Goal: Task Accomplishment & Management: Complete application form

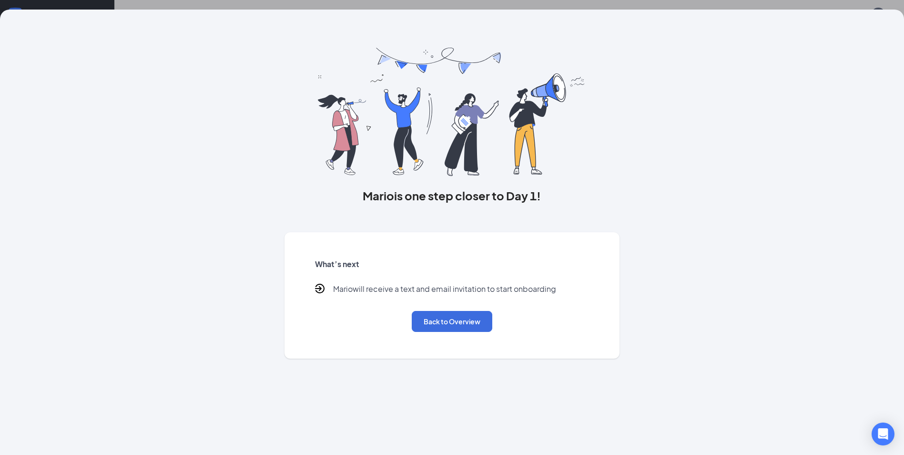
scroll to position [43, 0]
click at [457, 326] on button "Back to Overview" at bounding box center [452, 321] width 81 height 21
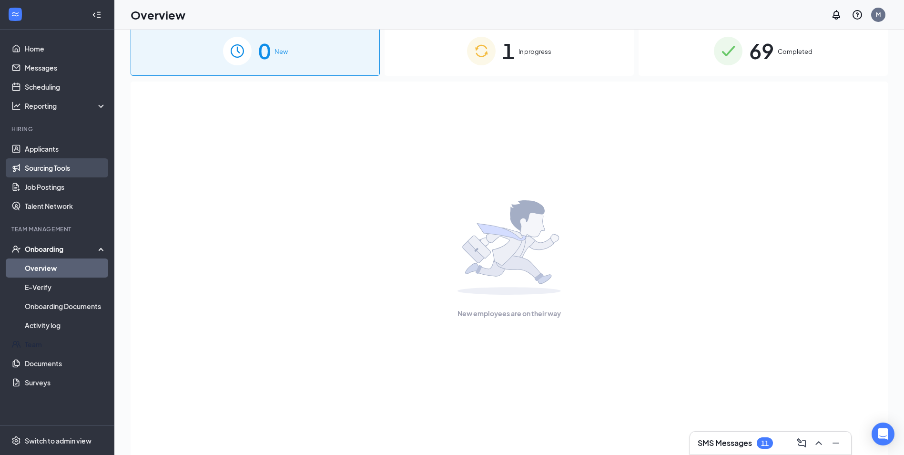
scroll to position [0, 0]
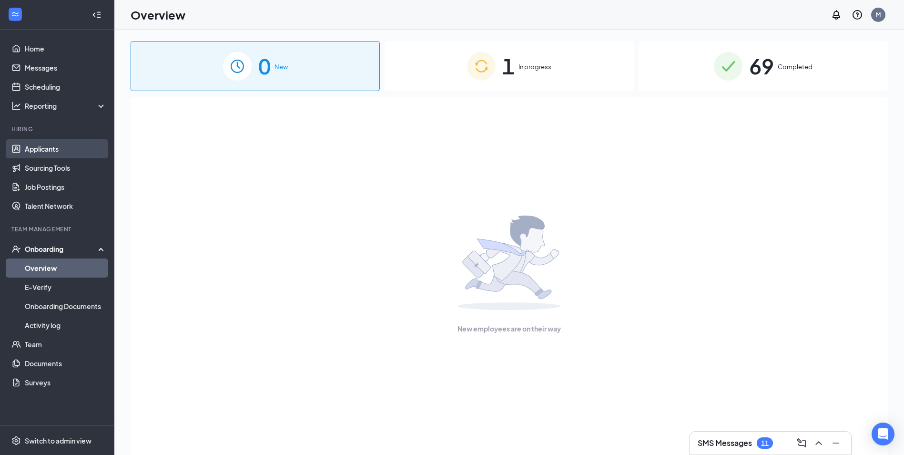
click at [68, 155] on link "Applicants" at bounding box center [65, 148] width 81 height 19
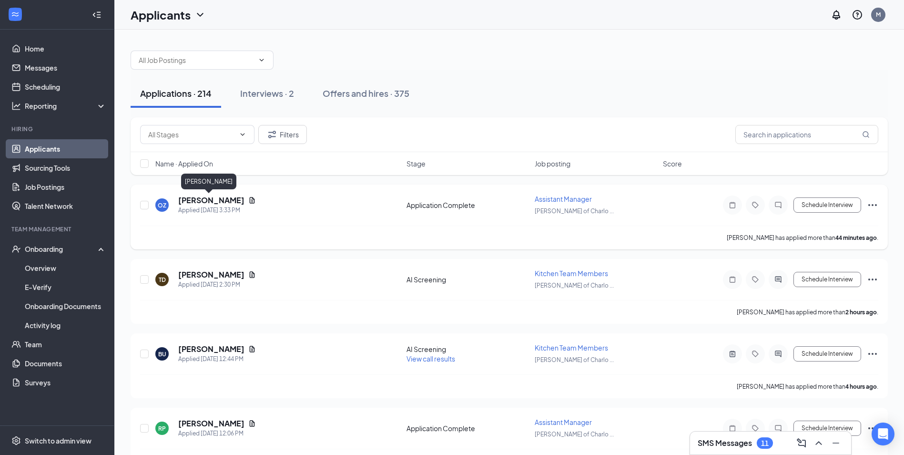
click at [218, 197] on h5 "[PERSON_NAME]" at bounding box center [211, 200] width 66 height 10
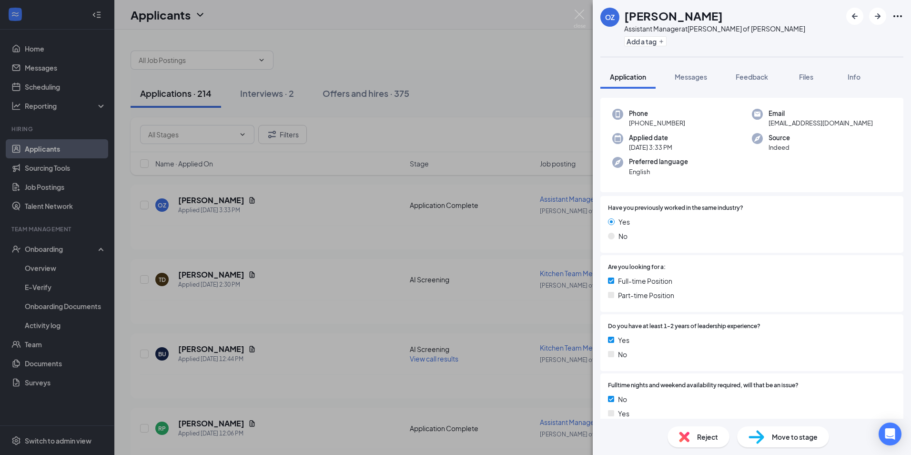
scroll to position [143, 0]
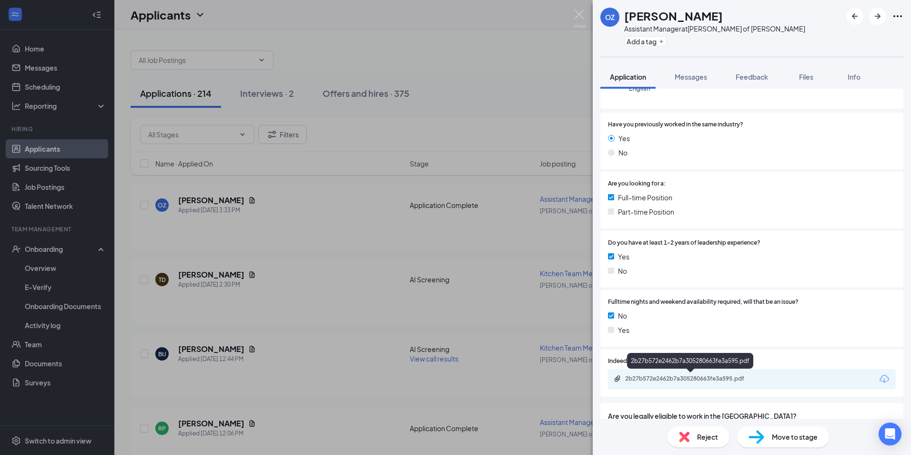
click at [705, 380] on div "2b27b572e2462b7a305280663fe3a595.pdf" at bounding box center [691, 378] width 133 height 8
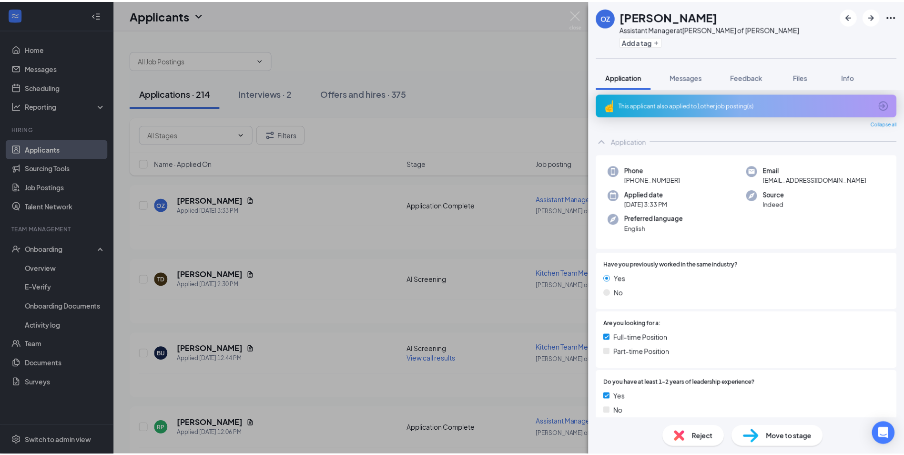
scroll to position [0, 0]
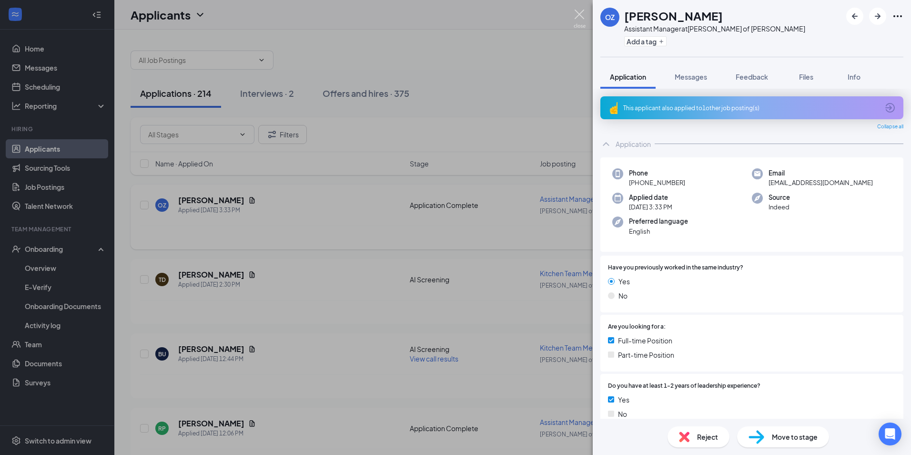
drag, startPoint x: 583, startPoint y: 21, endPoint x: 423, endPoint y: 218, distance: 253.0
click at [583, 21] on img at bounding box center [580, 19] width 12 height 19
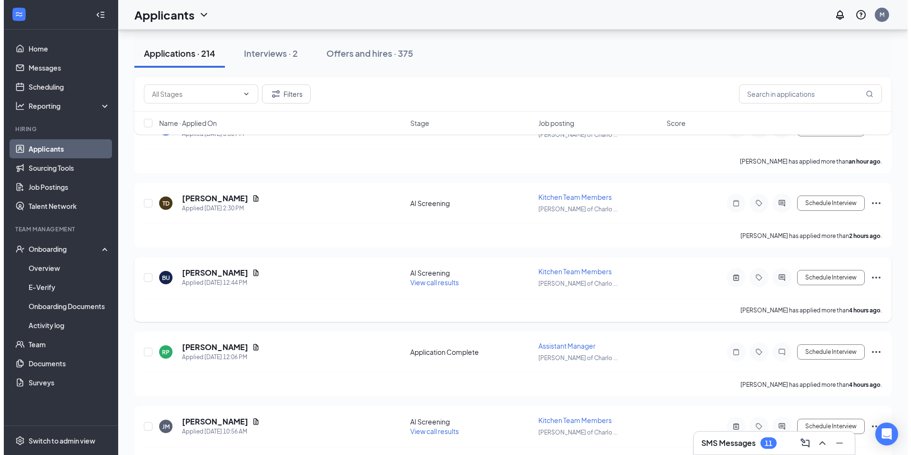
scroll to position [95, 0]
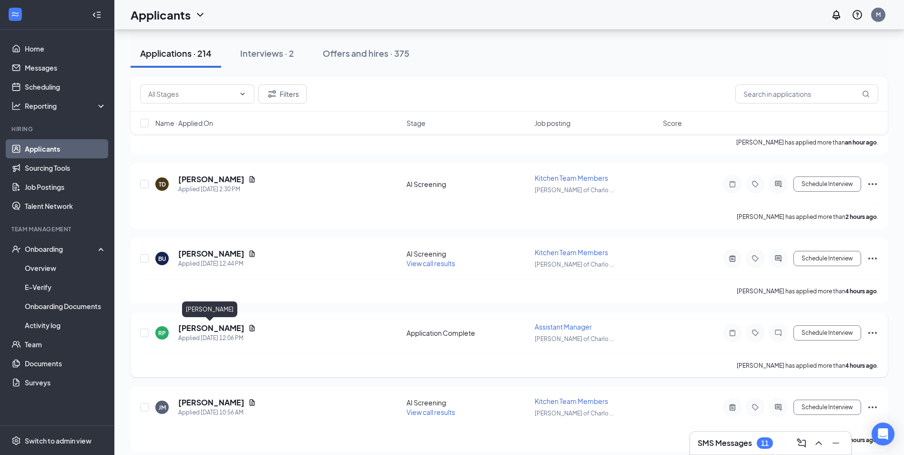
click at [193, 326] on h5 "[PERSON_NAME]" at bounding box center [211, 328] width 66 height 10
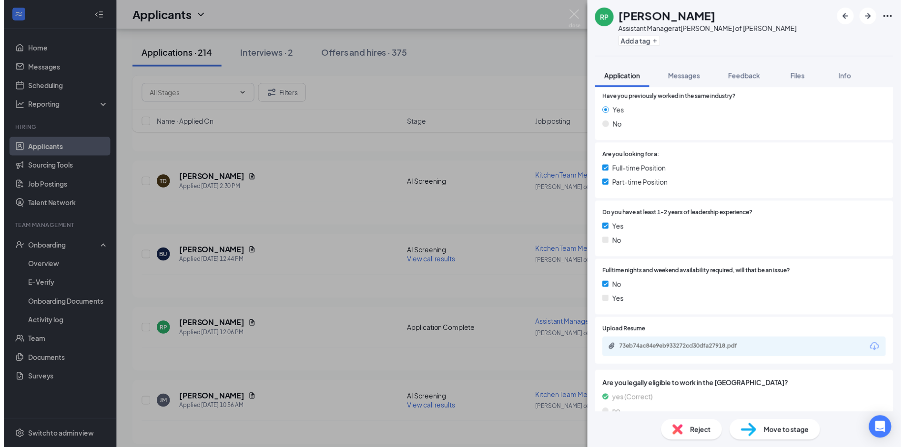
scroll to position [220, 0]
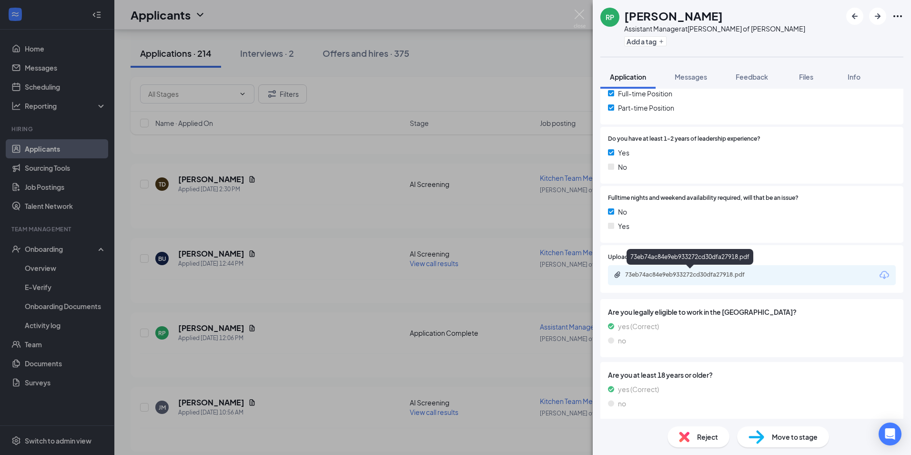
click at [682, 279] on div "73eb74ac84e9eb933272cd30dfa27918.pdf" at bounding box center [691, 275] width 154 height 9
drag, startPoint x: 578, startPoint y: 11, endPoint x: 442, endPoint y: 226, distance: 254.0
click at [578, 12] on img at bounding box center [580, 19] width 12 height 19
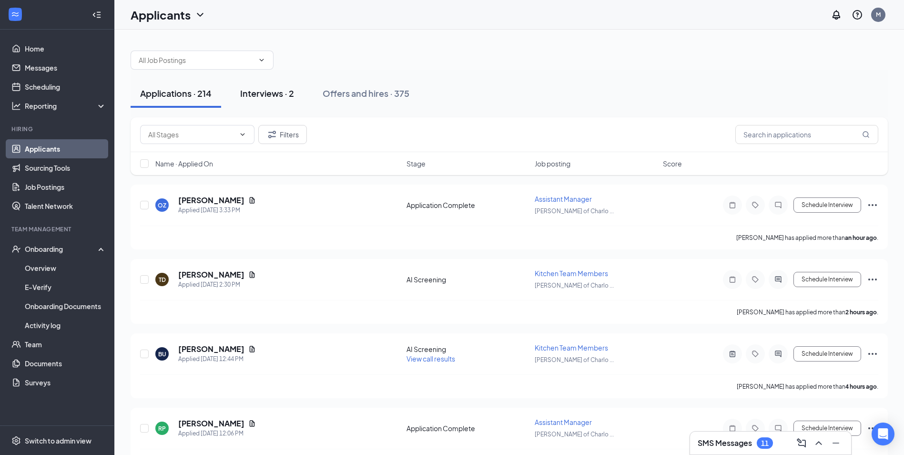
click at [272, 90] on div "Interviews · 2" at bounding box center [267, 93] width 54 height 12
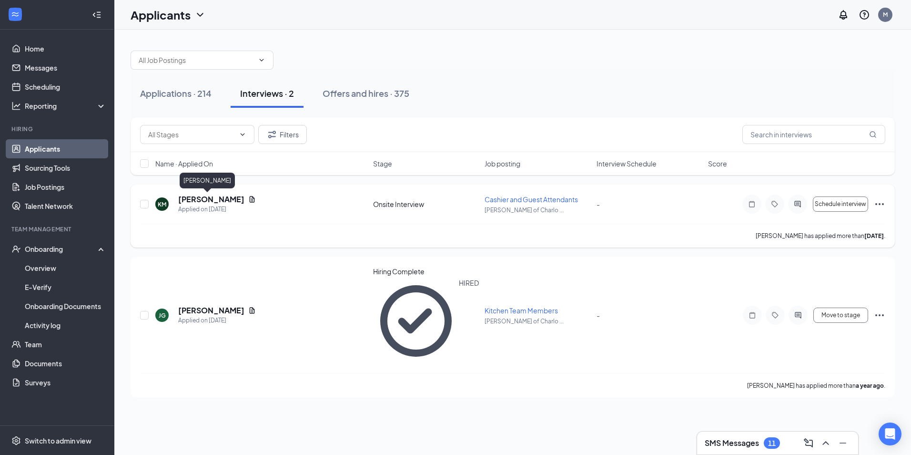
click at [197, 202] on h5 "[PERSON_NAME]" at bounding box center [211, 199] width 66 height 10
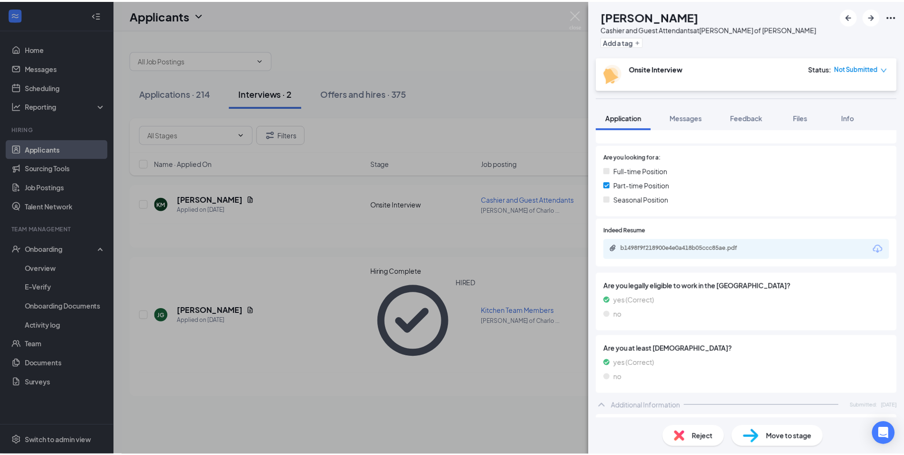
scroll to position [191, 0]
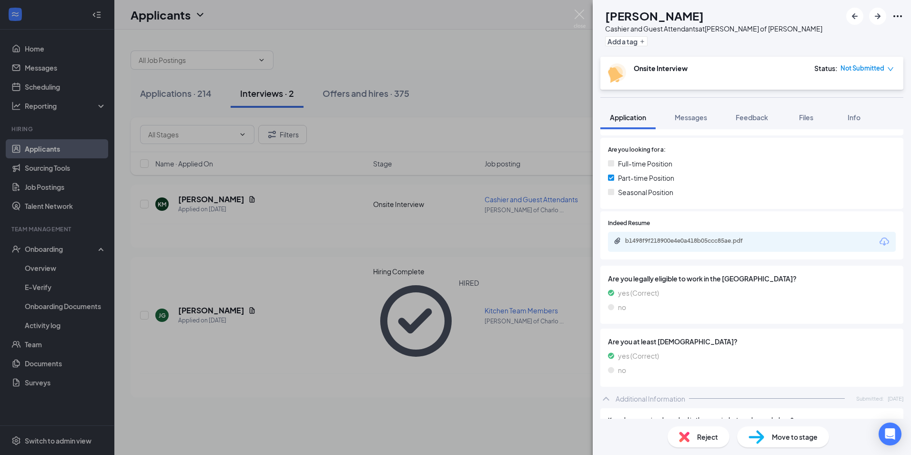
click at [789, 238] on div "b1498f9f218900e4e0a418b05ccc85ae.pdf" at bounding box center [752, 242] width 288 height 20
drag, startPoint x: 789, startPoint y: 240, endPoint x: 778, endPoint y: 241, distance: 11.9
click at [779, 241] on div "b1498f9f218900e4e0a418b05ccc85ae.pdf" at bounding box center [752, 242] width 288 height 20
click at [733, 242] on div "b1498f9f218900e4e0a418b05ccc85ae.pdf" at bounding box center [691, 241] width 133 height 8
click at [486, 64] on div "KM [PERSON_NAME] and Guest Attendants at [PERSON_NAME] of [PERSON_NAME] Add a t…" at bounding box center [455, 227] width 911 height 455
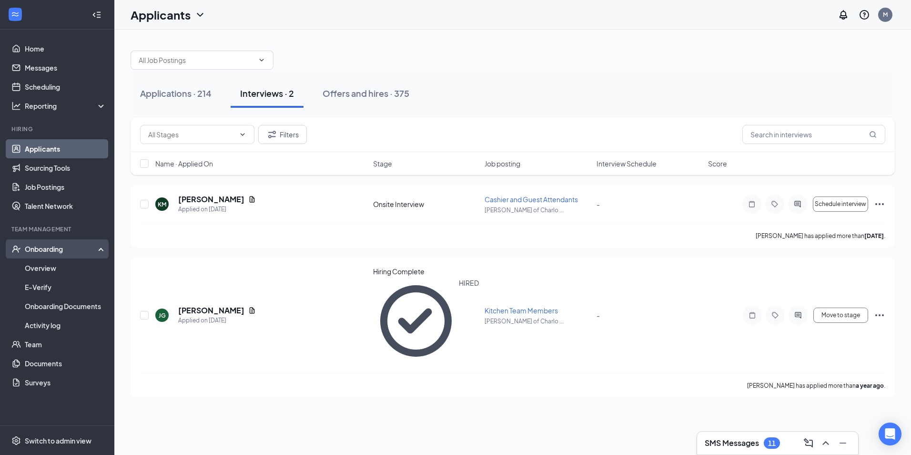
click at [28, 251] on div "Onboarding" at bounding box center [61, 249] width 73 height 10
click at [41, 254] on div "Onboarding" at bounding box center [57, 248] width 114 height 19
drag, startPoint x: 41, startPoint y: 254, endPoint x: 45, endPoint y: 272, distance: 17.9
click at [45, 272] on link "Overview" at bounding box center [65, 267] width 81 height 19
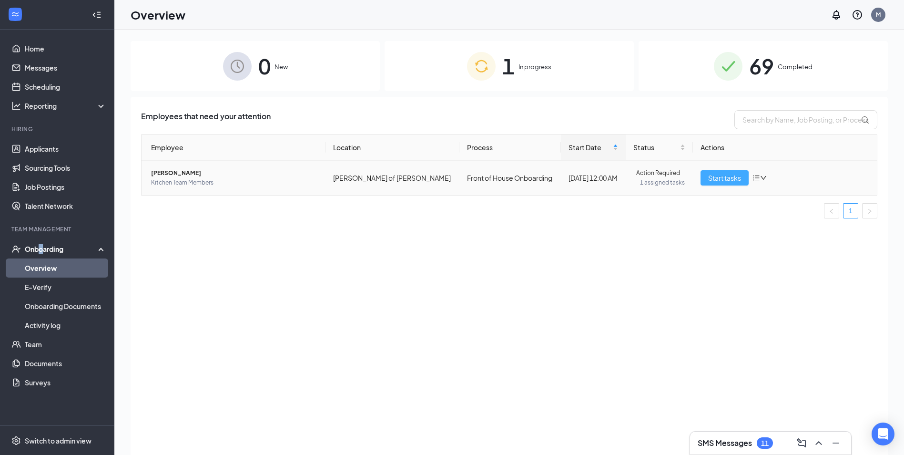
click at [722, 174] on span "Start tasks" at bounding box center [724, 177] width 33 height 10
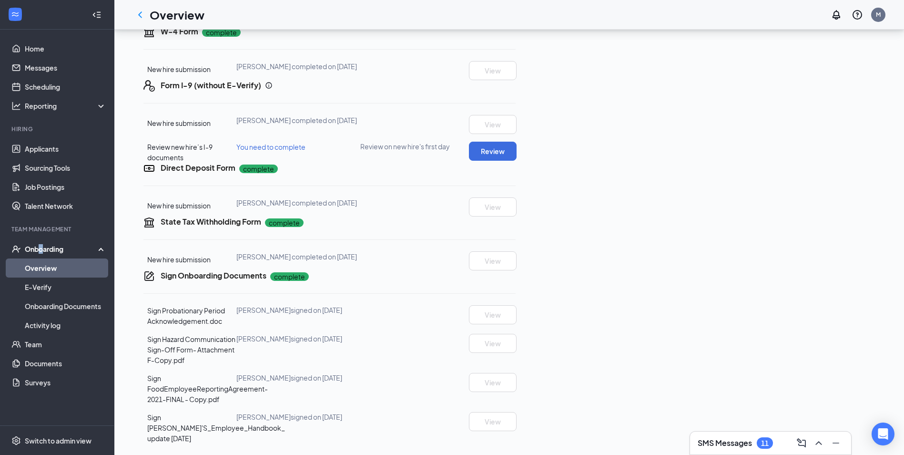
scroll to position [95, 0]
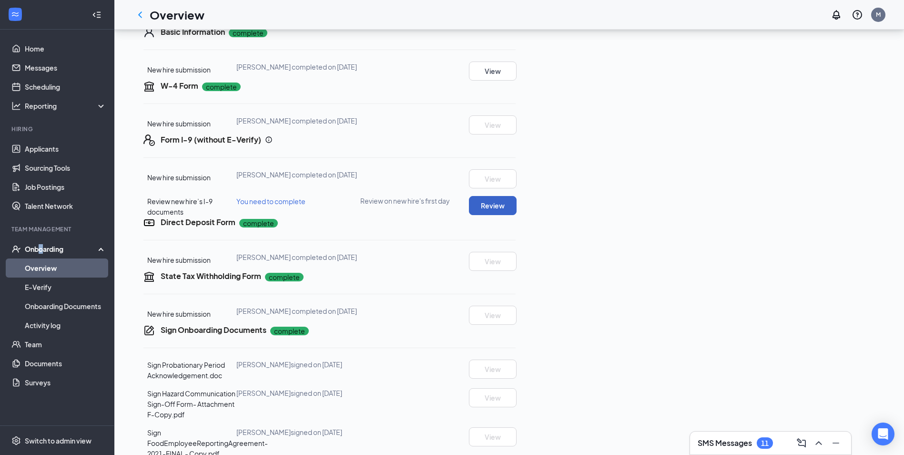
click at [516, 215] on button "Review" at bounding box center [493, 205] width 48 height 19
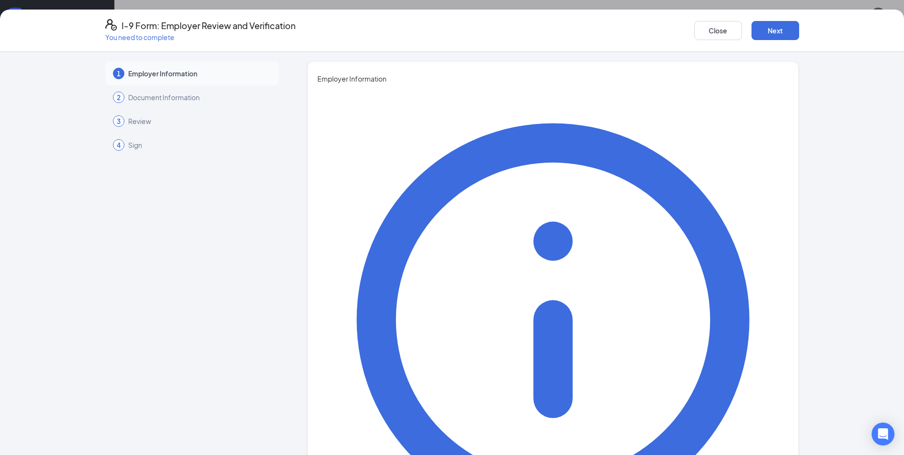
type input "MIles"
type input "[PERSON_NAME]"
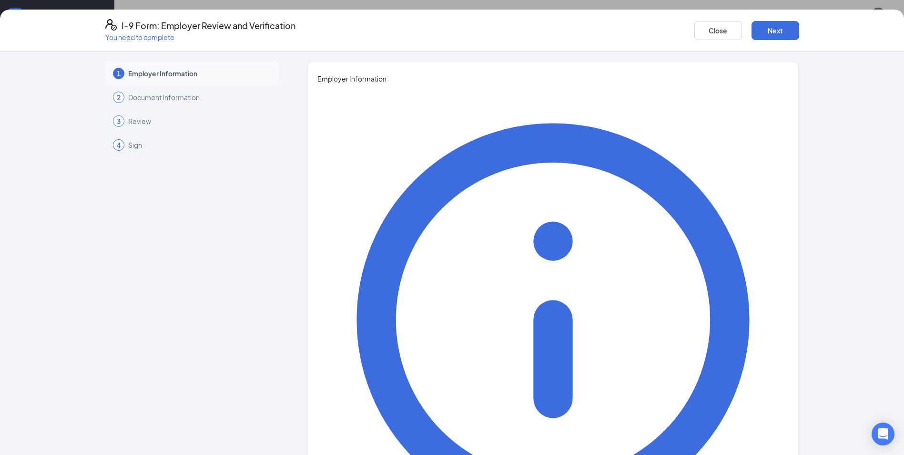
type input "GM"
click at [777, 38] on div "Close Next" at bounding box center [746, 30] width 105 height 23
click at [778, 33] on button "Next" at bounding box center [775, 30] width 48 height 19
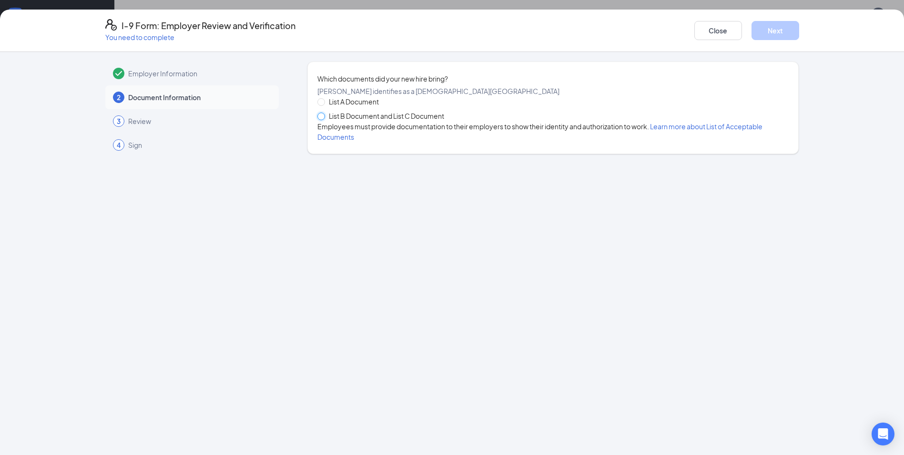
click at [317, 119] on input "List B Document and List C Document" at bounding box center [320, 115] width 7 height 7
radio input "true"
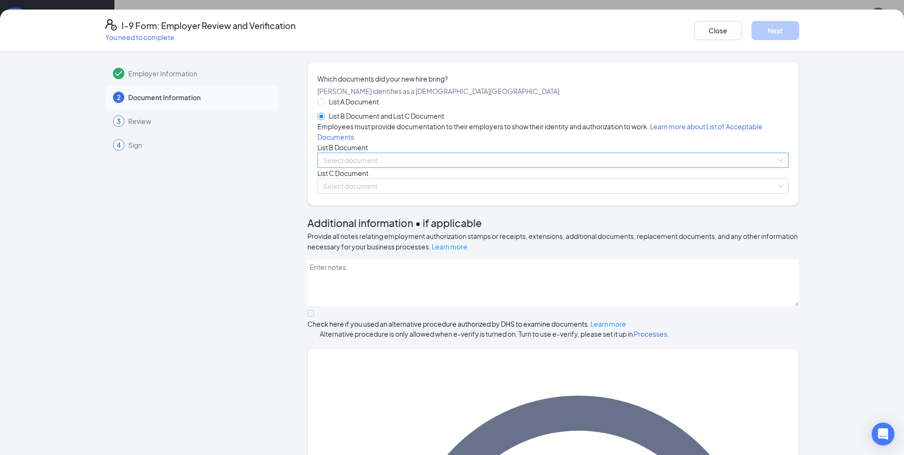
click at [350, 167] on input "search" at bounding box center [549, 160] width 453 height 14
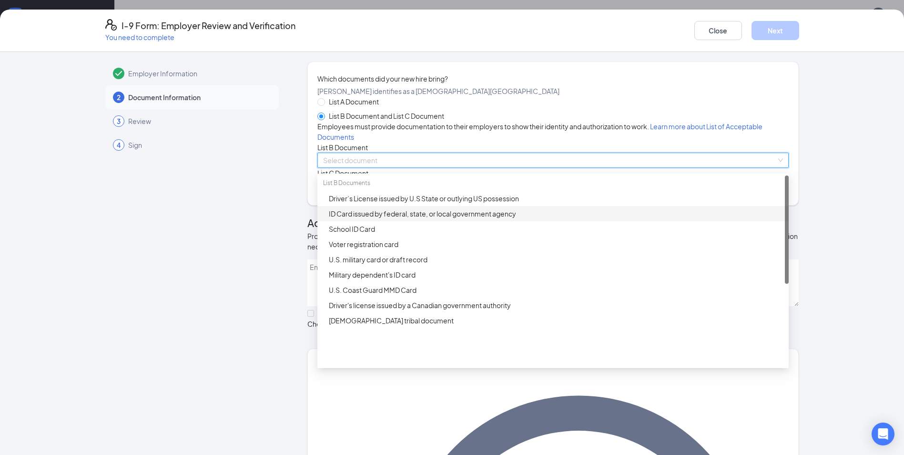
click at [356, 219] on div "ID Card issued by federal, state, or local government agency" at bounding box center [556, 213] width 454 height 10
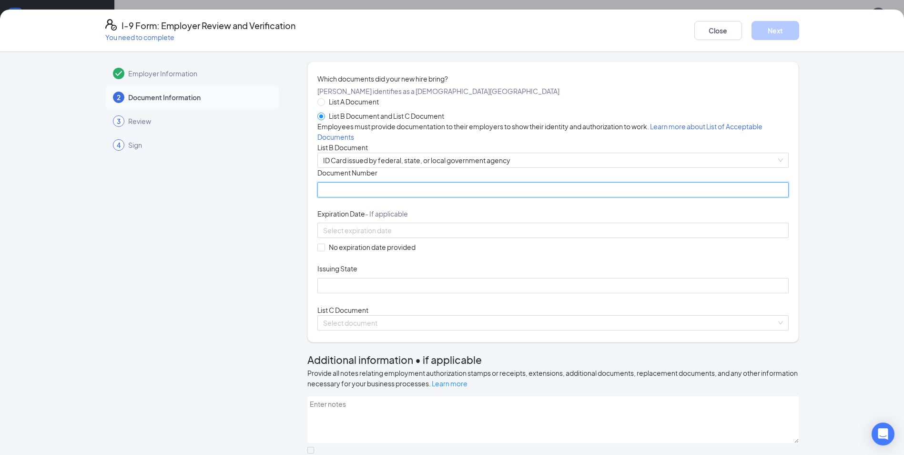
click at [357, 197] on input "Document Number" at bounding box center [552, 189] width 471 height 15
type input "000048625401"
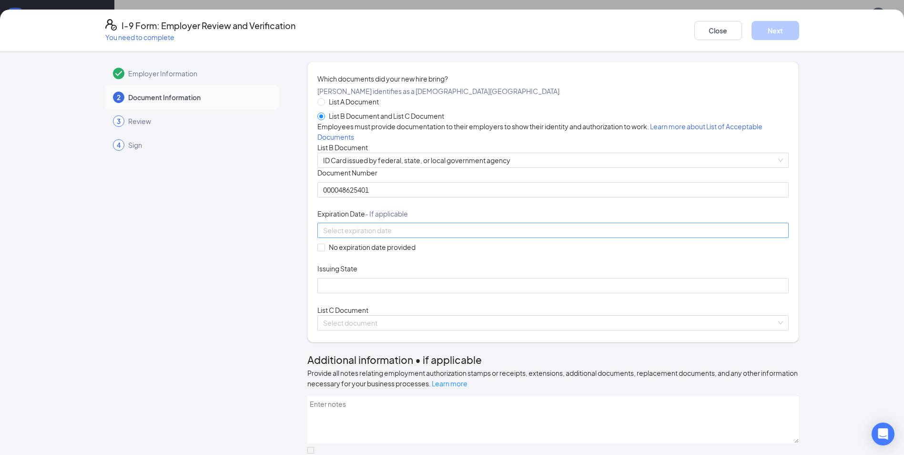
click at [401, 235] on input at bounding box center [552, 230] width 458 height 10
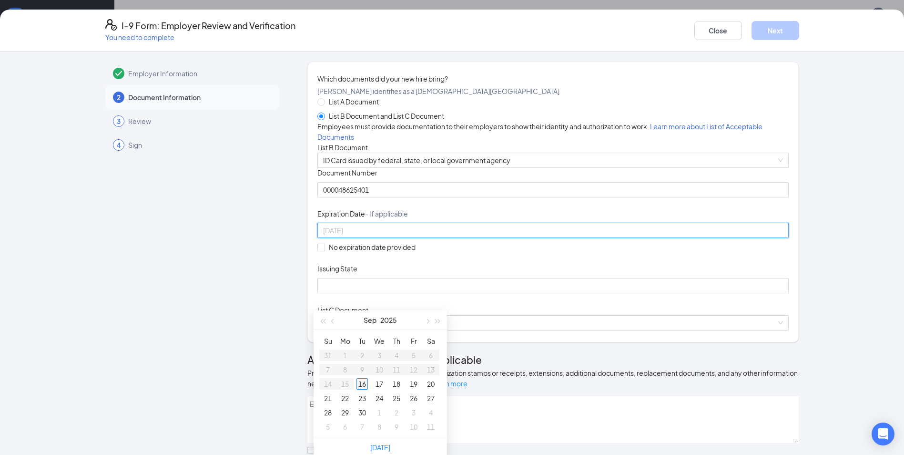
type input "[DATE]"
click at [435, 323] on span "button" at bounding box center [437, 321] width 5 height 5
click at [427, 322] on span "button" at bounding box center [427, 321] width 5 height 5
type input "[DATE]"
click at [364, 398] on div "20" at bounding box center [361, 397] width 11 height 11
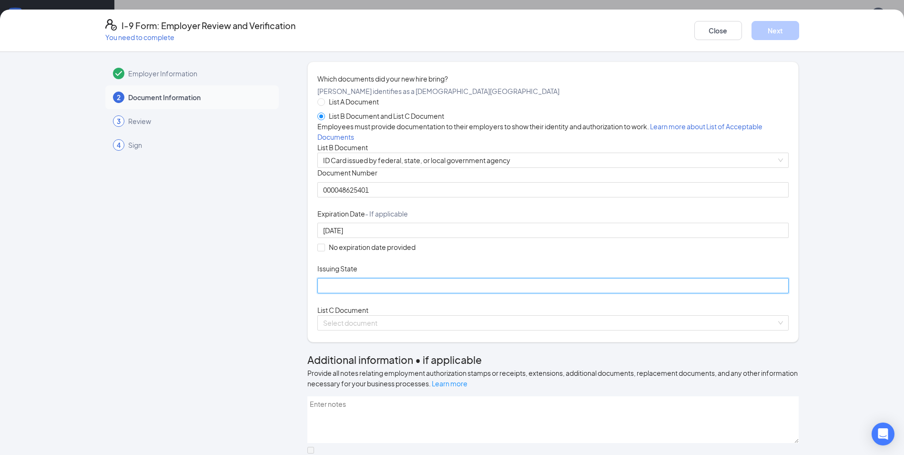
click at [359, 293] on input "Issuing State" at bounding box center [552, 285] width 471 height 15
type input "[US_STATE]"
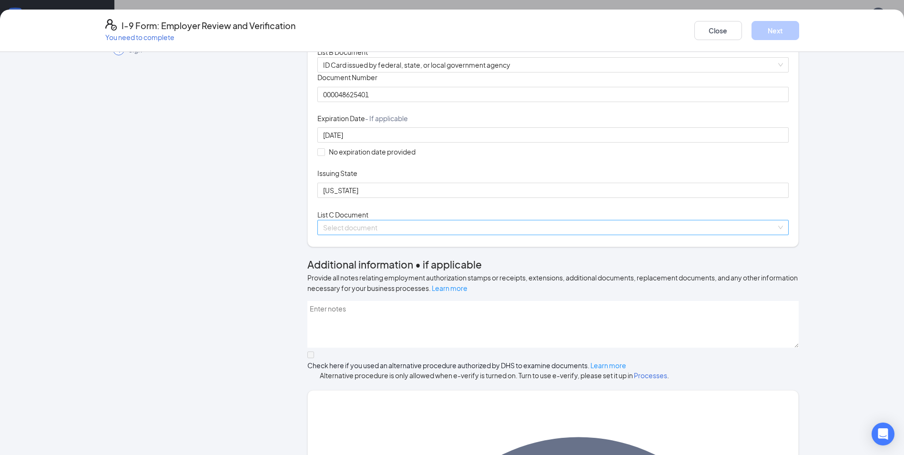
click at [375, 234] on input "search" at bounding box center [549, 227] width 453 height 14
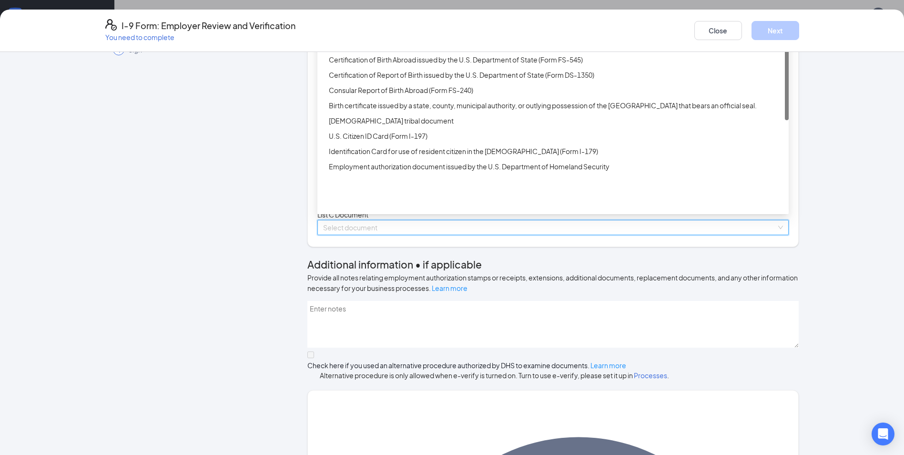
click at [331, 50] on div "Unrestricted Social Security Card" at bounding box center [556, 44] width 454 height 10
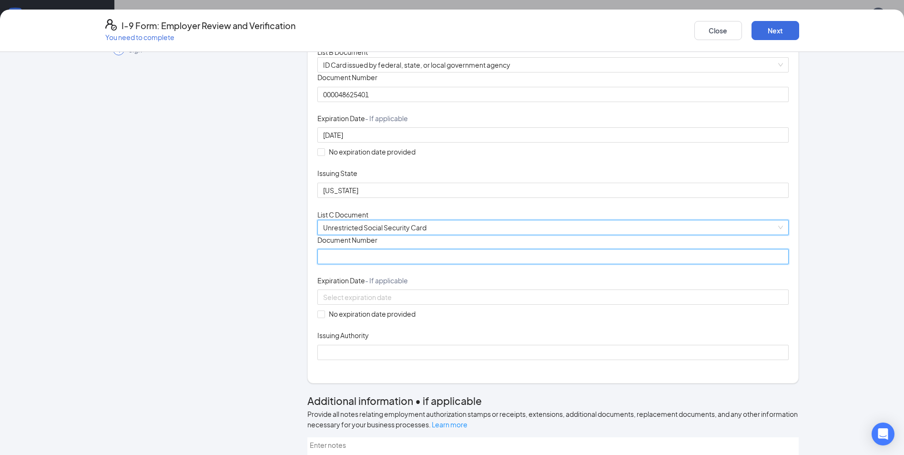
click at [347, 264] on input "Document Number" at bounding box center [552, 256] width 471 height 15
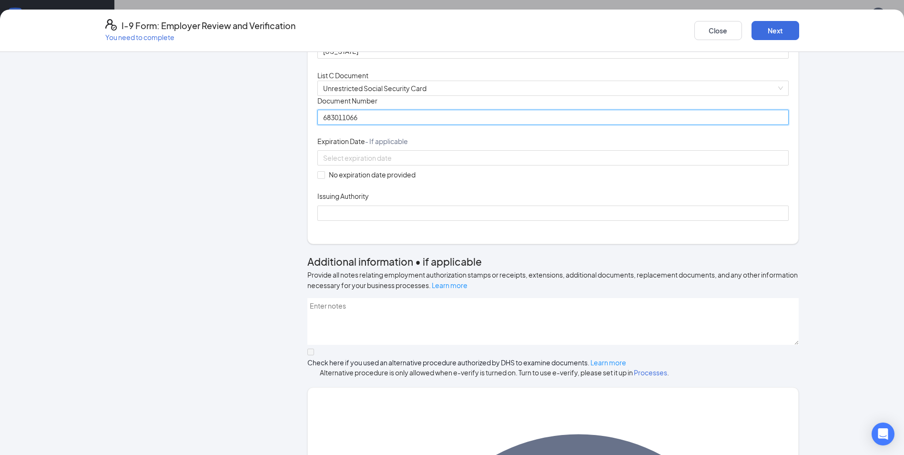
scroll to position [238, 0]
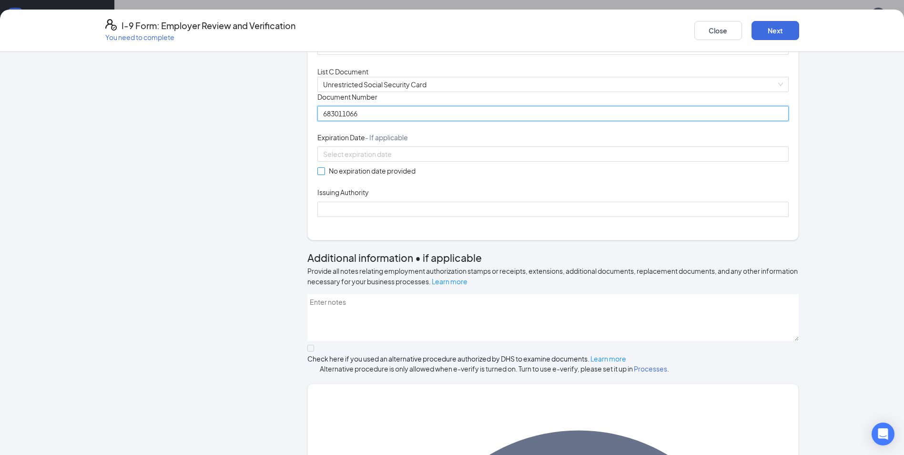
type input "683011066"
click at [322, 176] on label "No expiration date provided" at bounding box center [368, 170] width 102 height 10
drag, startPoint x: 317, startPoint y: 282, endPoint x: 326, endPoint y: 294, distance: 15.0
click at [317, 174] on input "No expiration date provided" at bounding box center [320, 170] width 7 height 7
checkbox input "true"
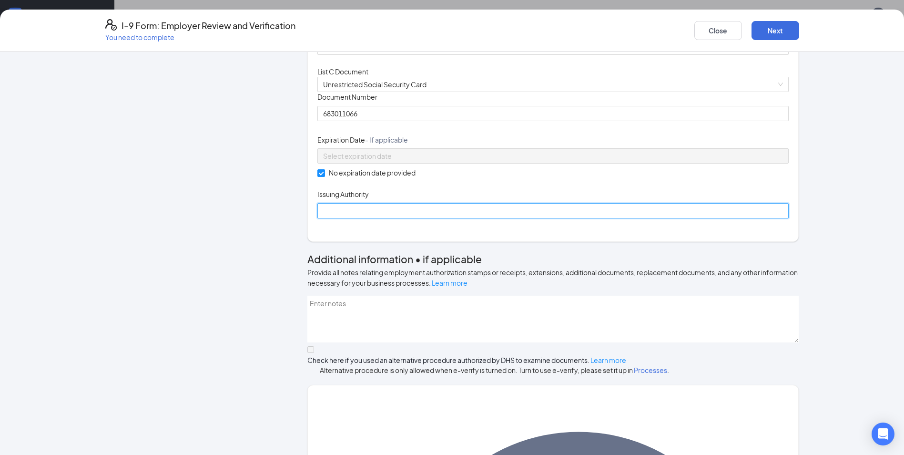
click at [337, 218] on input "Issuing Authority" at bounding box center [552, 210] width 471 height 15
type input "Social Security Administration"
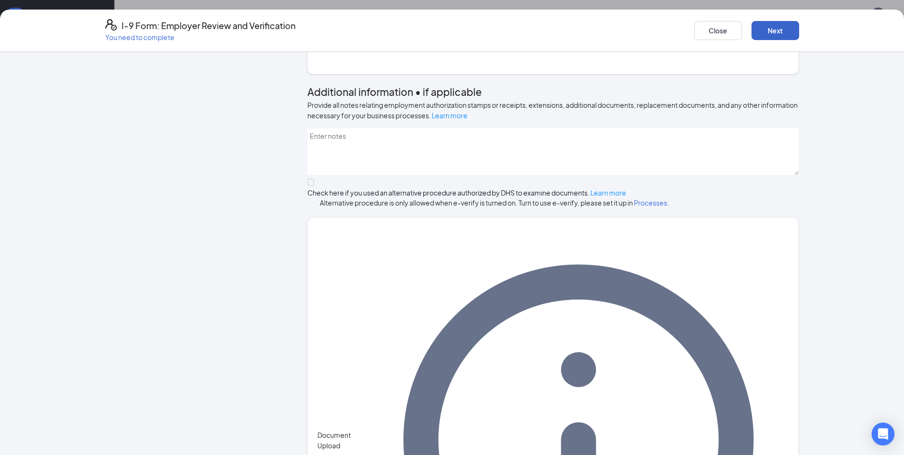
click at [761, 25] on button "Next" at bounding box center [775, 30] width 48 height 19
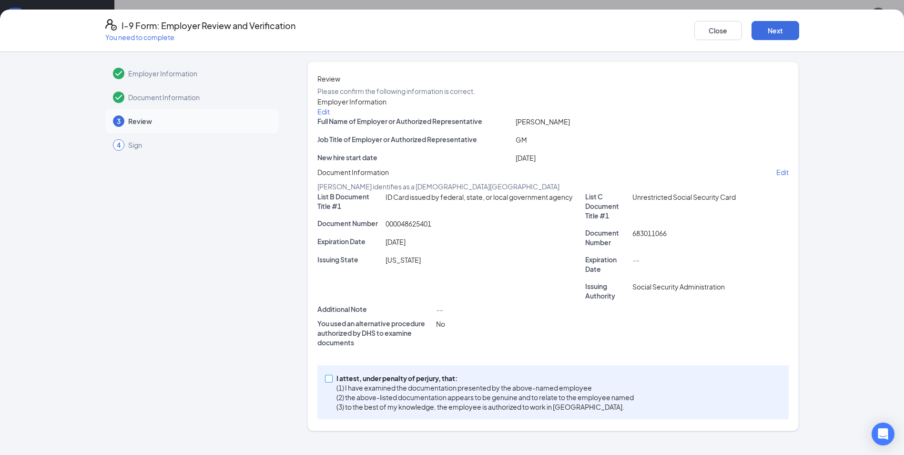
click at [325, 381] on input "I attest, under penalty of [PERSON_NAME], that: (1) I have examined the documen…" at bounding box center [328, 377] width 7 height 7
checkbox input "true"
click at [772, 26] on button "Next" at bounding box center [775, 30] width 48 height 19
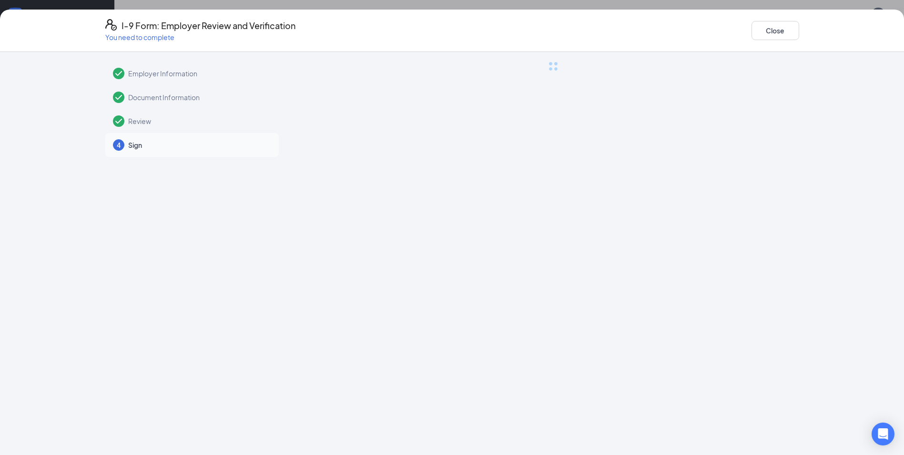
scroll to position [0, 0]
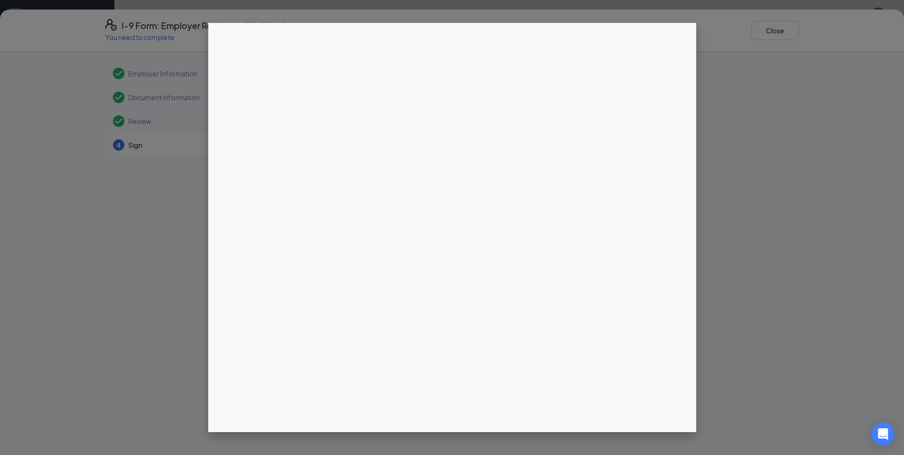
drag, startPoint x: 709, startPoint y: 32, endPoint x: 834, endPoint y: 293, distance: 288.8
click at [835, 292] on div at bounding box center [452, 227] width 904 height 455
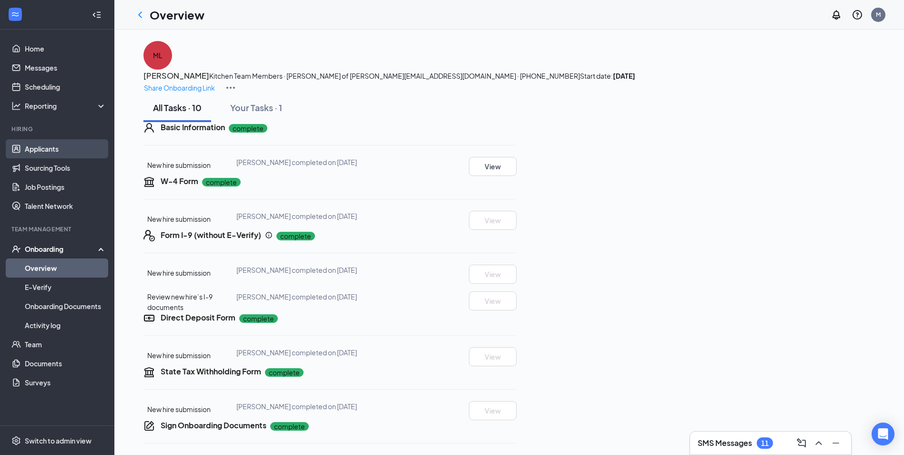
click at [49, 148] on link "Applicants" at bounding box center [65, 148] width 81 height 19
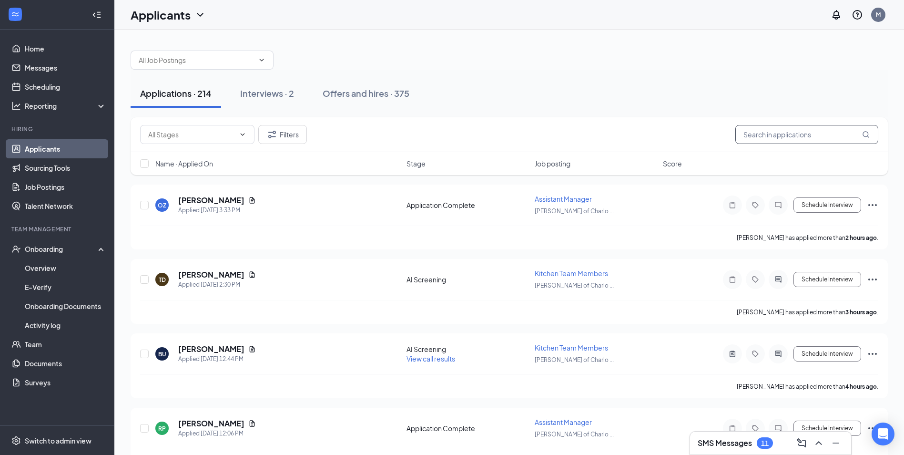
click at [780, 141] on input "text" at bounding box center [806, 134] width 143 height 19
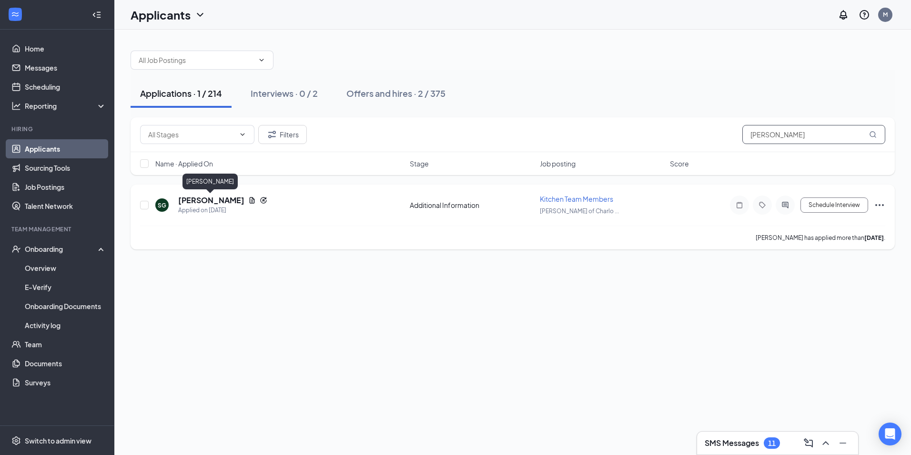
type input "[PERSON_NAME]"
click at [237, 201] on h5 "[PERSON_NAME]" at bounding box center [211, 200] width 66 height 10
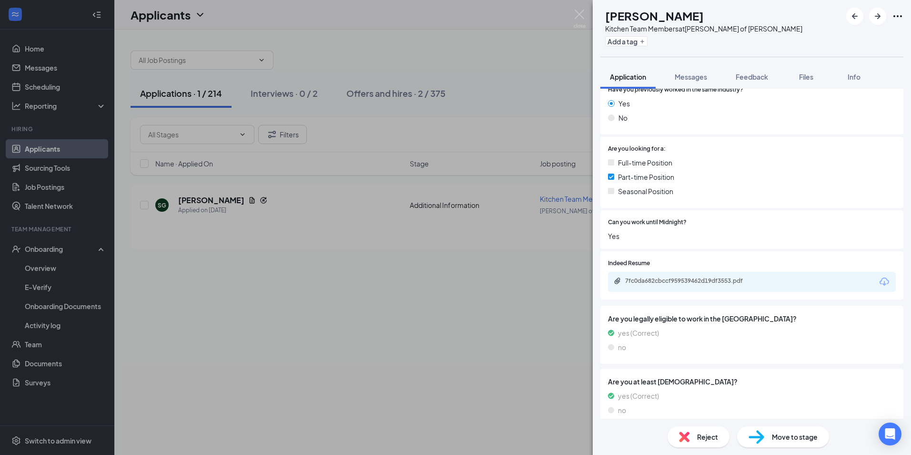
scroll to position [191, 0]
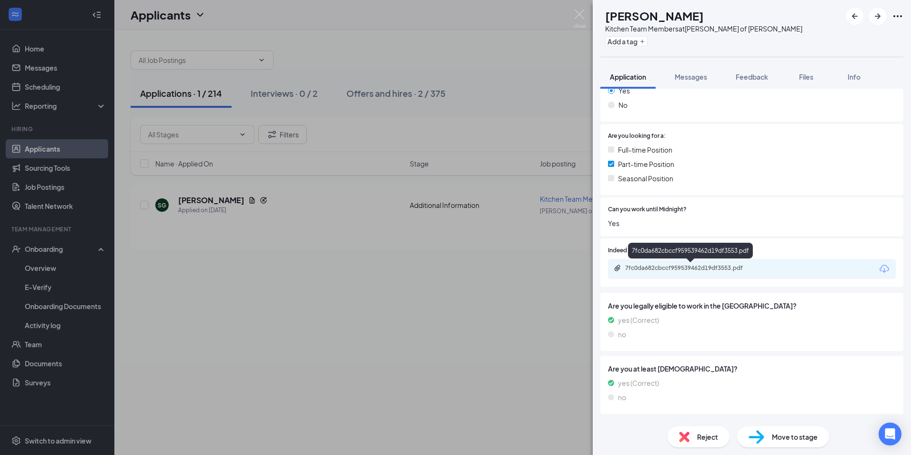
click at [700, 273] on div "7fc0da682cbccf959539462d19df3553.pdf" at bounding box center [691, 268] width 154 height 9
